Goal: Find specific page/section

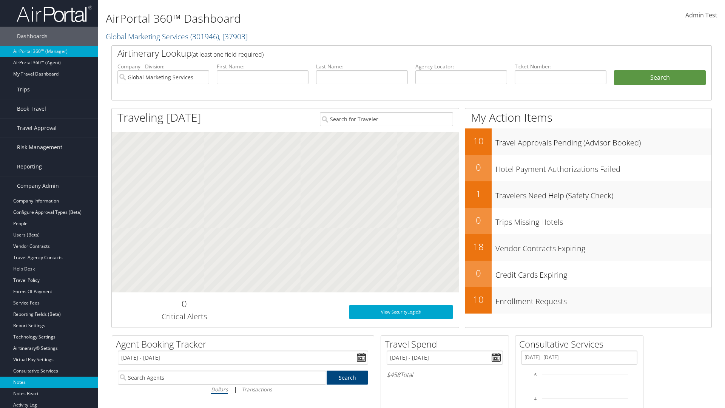
click at [49, 382] on link "Notes" at bounding box center [49, 381] width 98 height 11
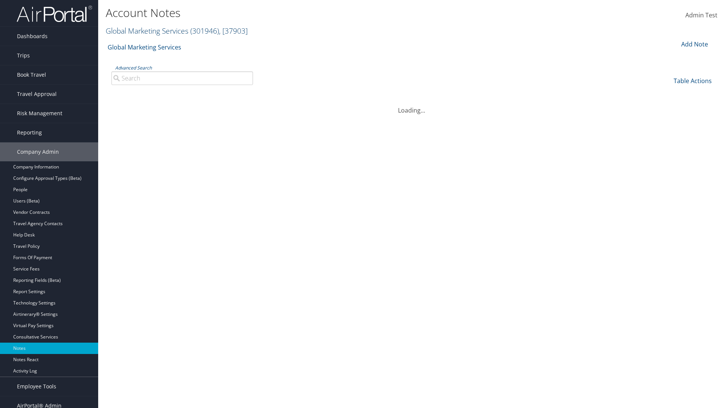
click at [146, 31] on link "Global Marketing Services ( 301946 ) , [ 37903 ]" at bounding box center [177, 31] width 142 height 10
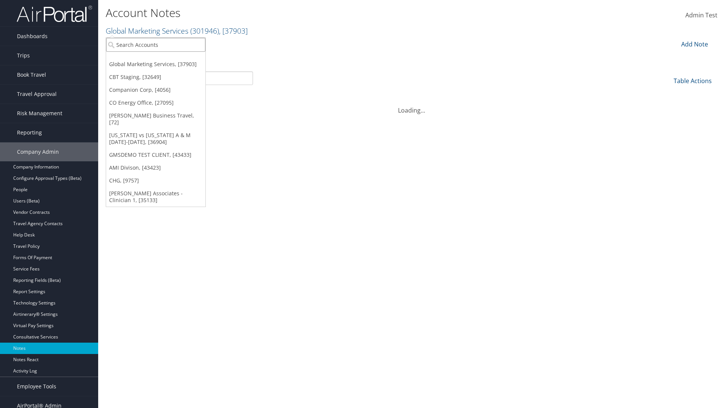
click at [155, 45] on input "search" at bounding box center [155, 45] width 99 height 14
type input "Global Marketing Services"
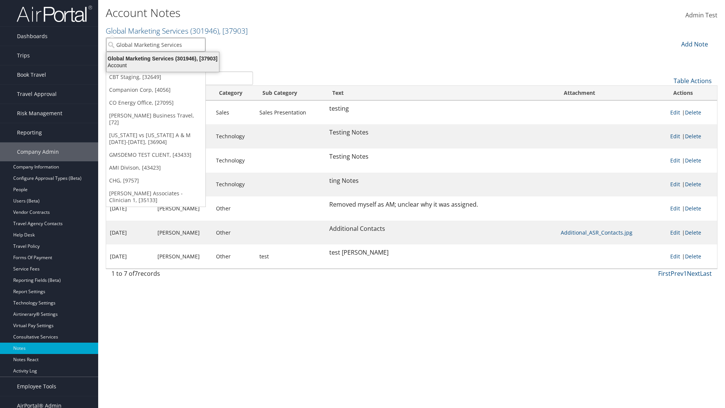
click at [163, 58] on div "Global Marketing Services (301946), [37903]" at bounding box center [163, 58] width 122 height 7
